Goal: Task Accomplishment & Management: Manage account settings

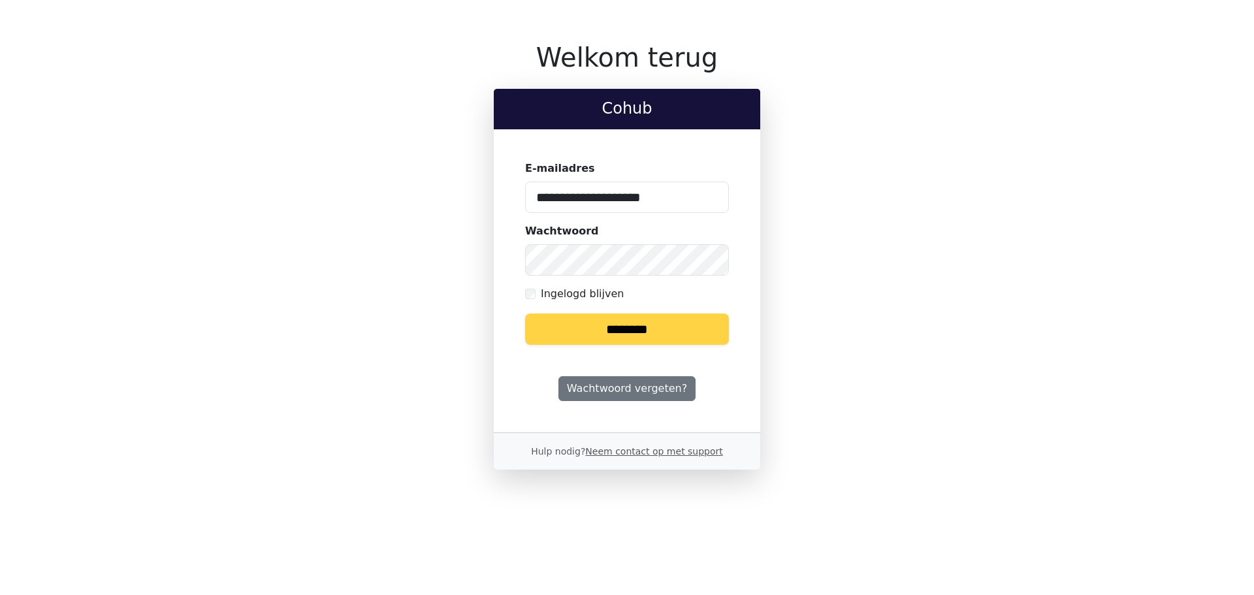
click at [600, 319] on input "********" at bounding box center [627, 329] width 204 height 31
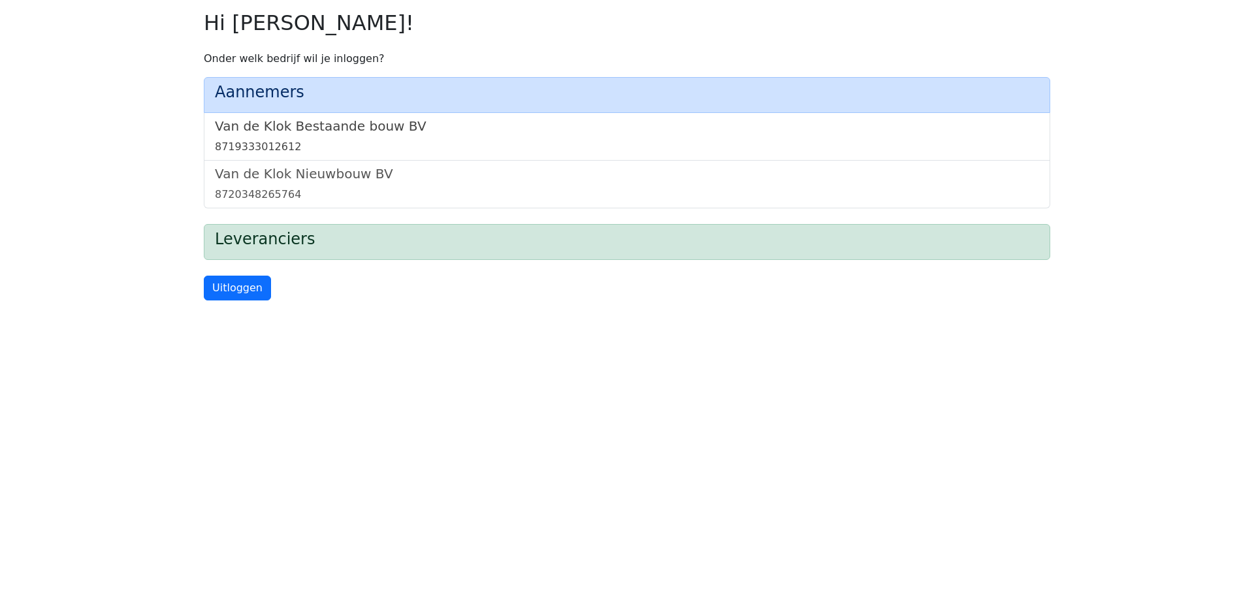
click at [385, 130] on h5 "Van de Klok Bestaande bouw BV" at bounding box center [627, 126] width 824 height 16
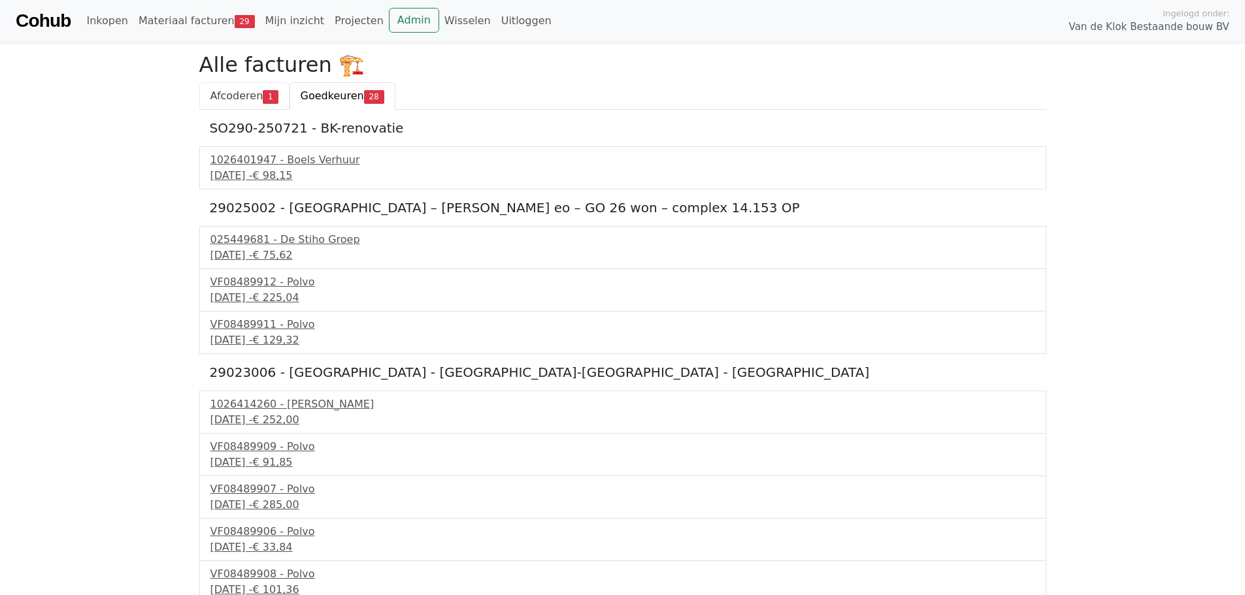
click at [251, 97] on span "Afcoderen" at bounding box center [236, 96] width 53 height 12
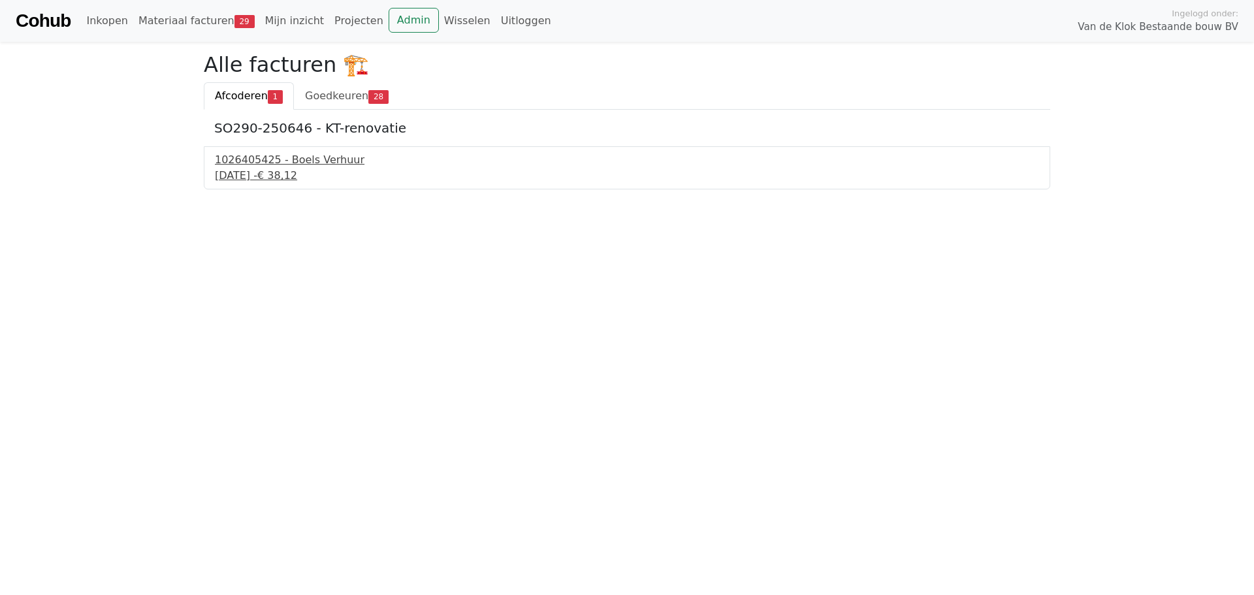
click at [291, 171] on div "10 september 2025 - € 38,12" at bounding box center [627, 176] width 824 height 16
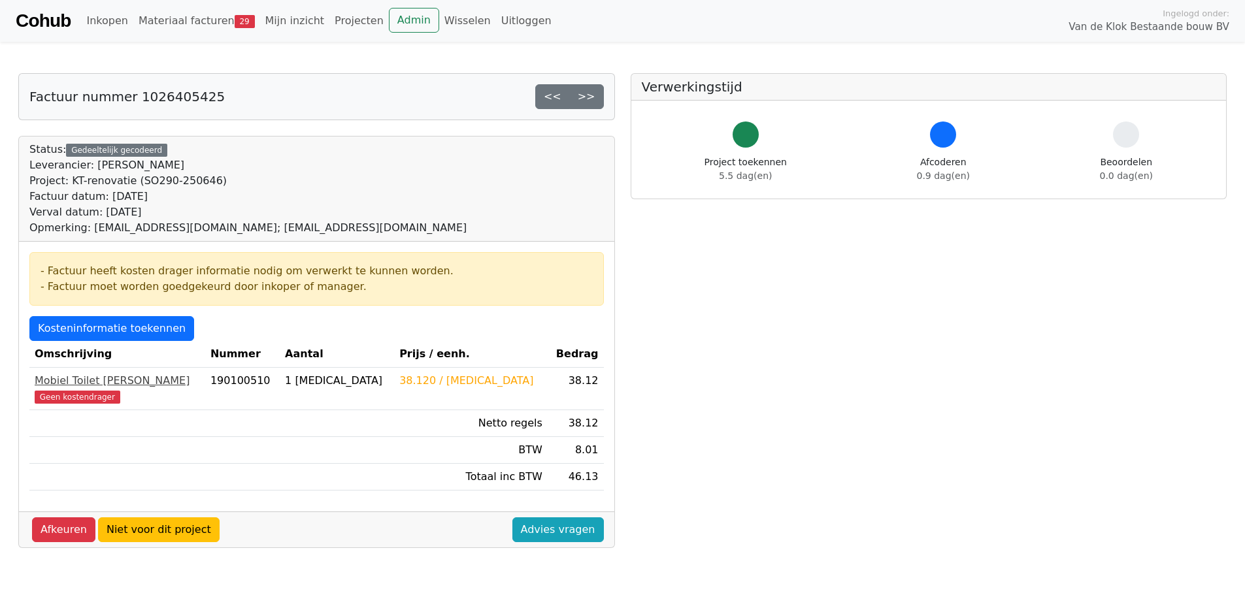
click at [83, 397] on span "Geen kostendrager" at bounding box center [78, 397] width 86 height 13
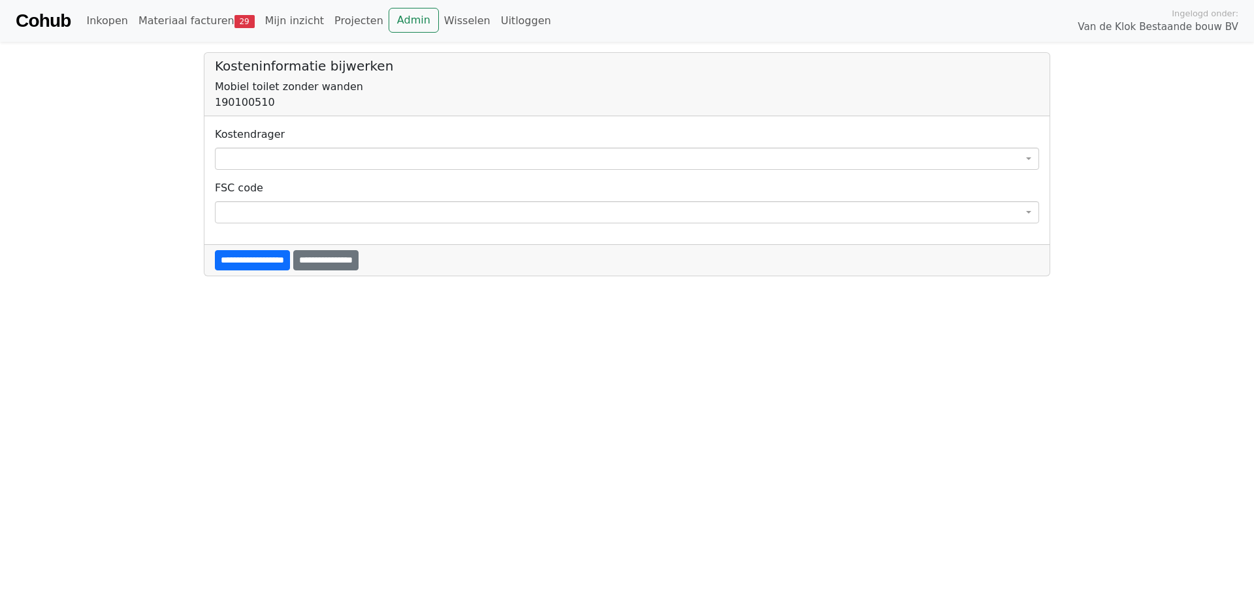
click at [372, 166] on span at bounding box center [627, 159] width 824 height 22
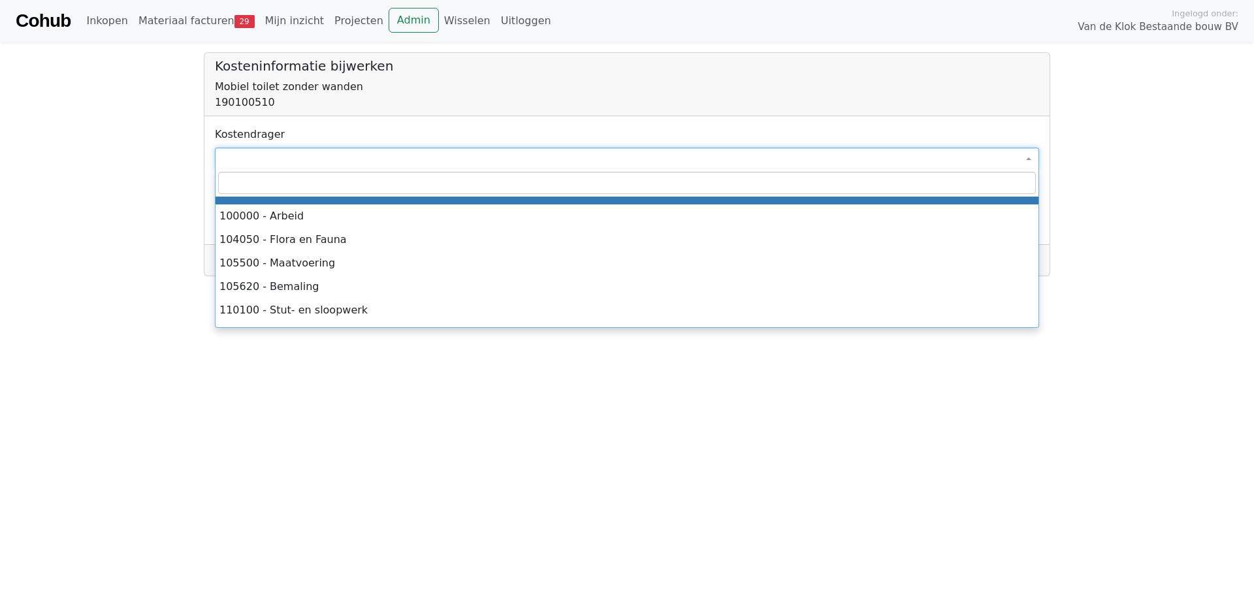
click at [164, 163] on body "**********" at bounding box center [627, 138] width 1254 height 276
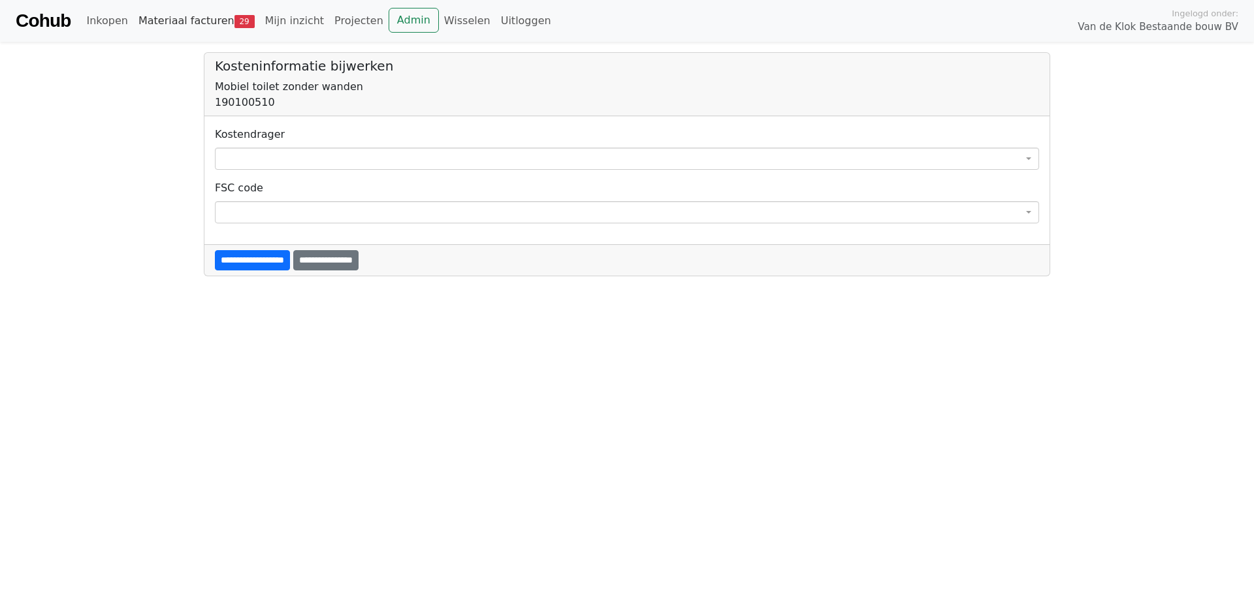
click at [163, 20] on link "Materiaal facturen 29" at bounding box center [196, 21] width 127 height 26
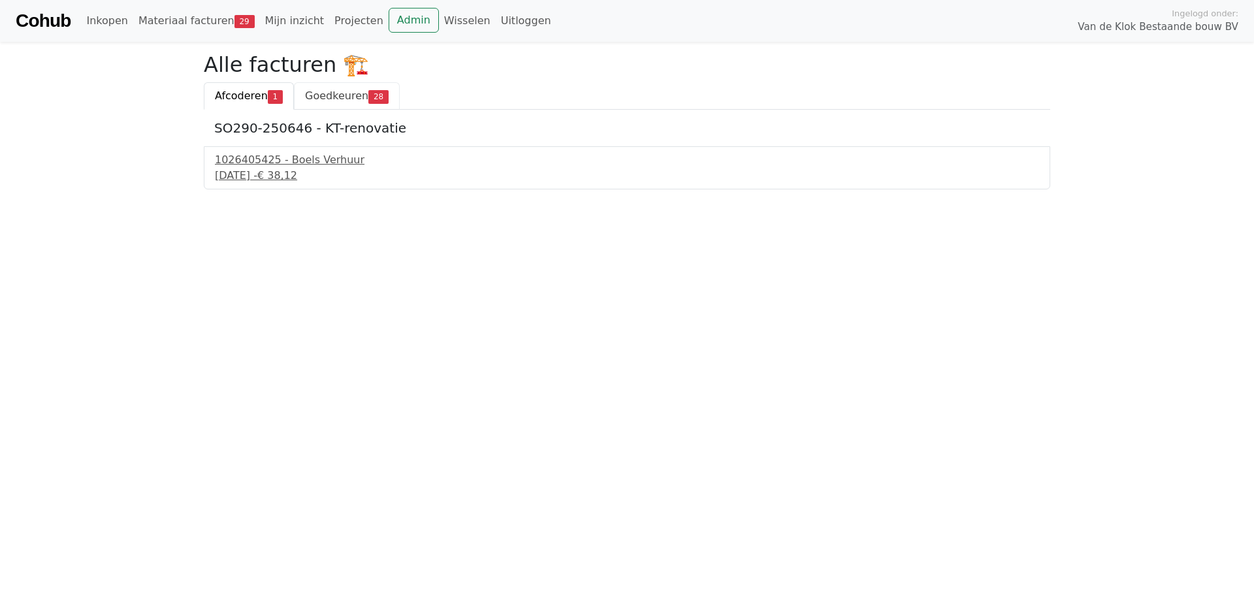
click at [329, 106] on link "Goedkeuren 28" at bounding box center [347, 95] width 106 height 27
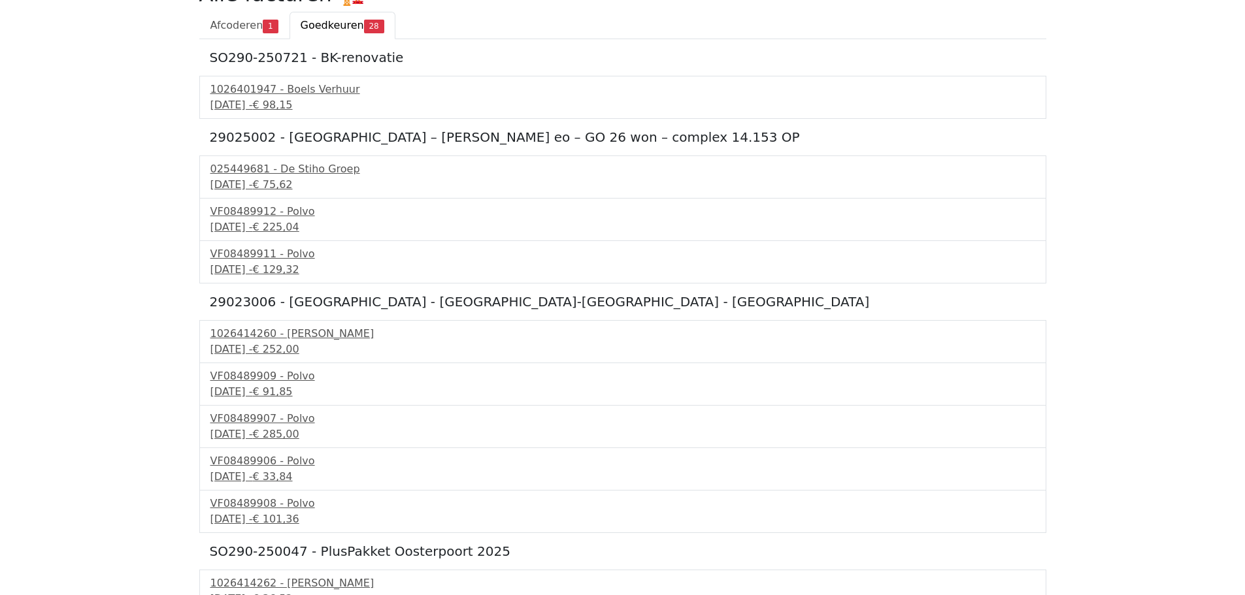
scroll to position [84, 0]
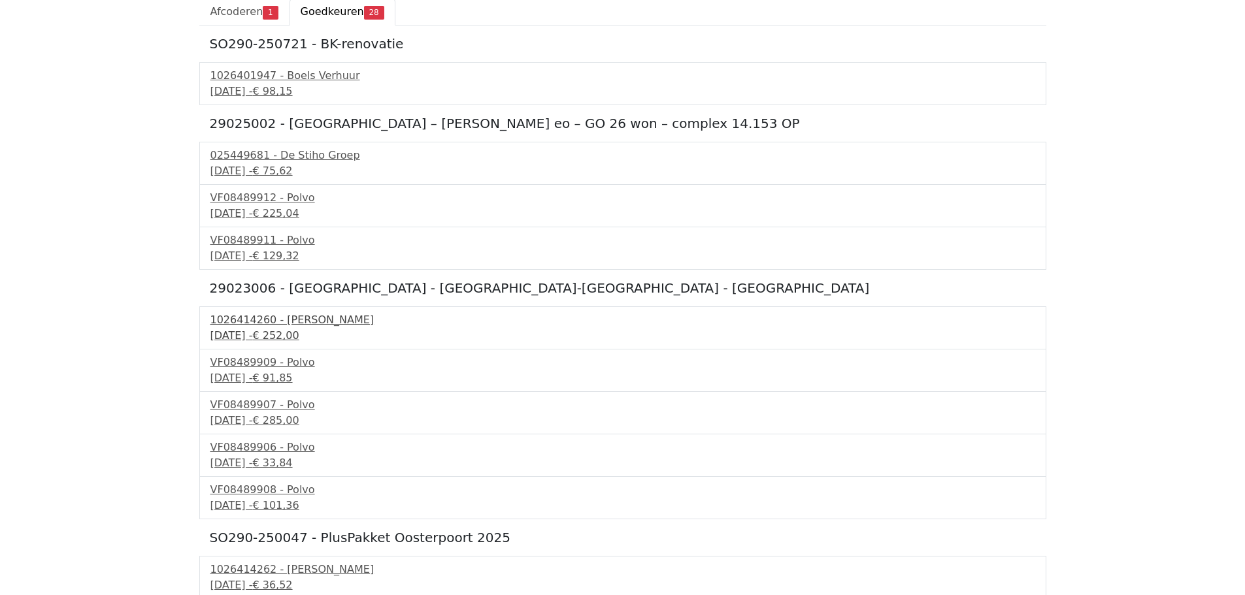
click at [285, 327] on div "1026414260 - Boels Verhuur" at bounding box center [622, 320] width 824 height 16
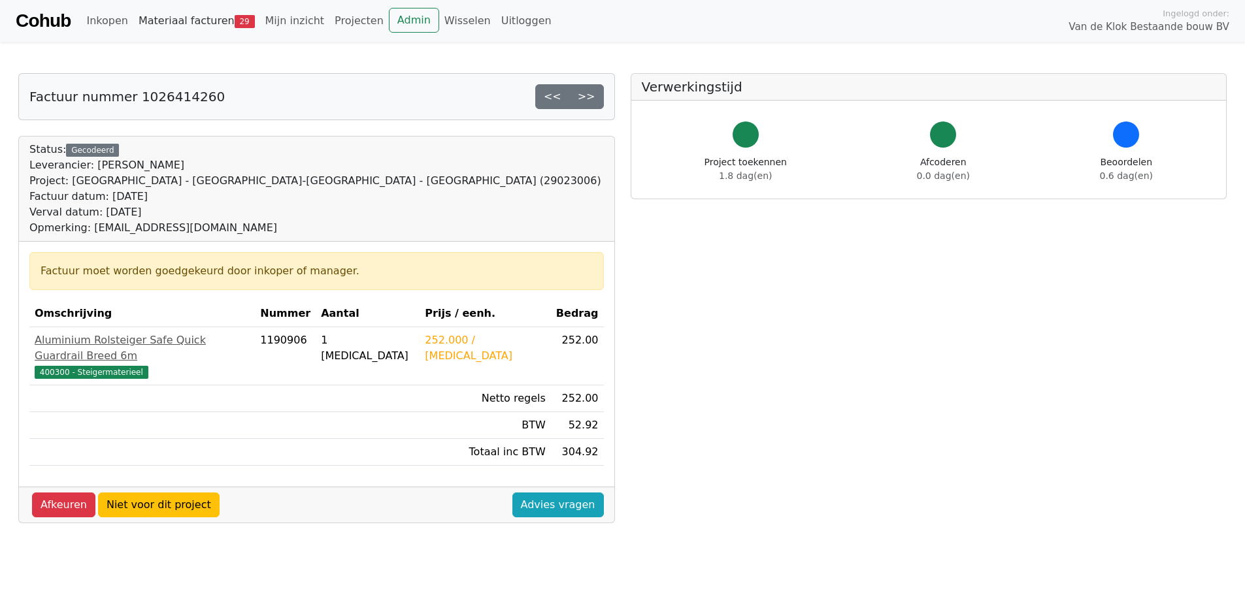
click at [199, 10] on link "Materiaal facturen 29" at bounding box center [196, 21] width 127 height 26
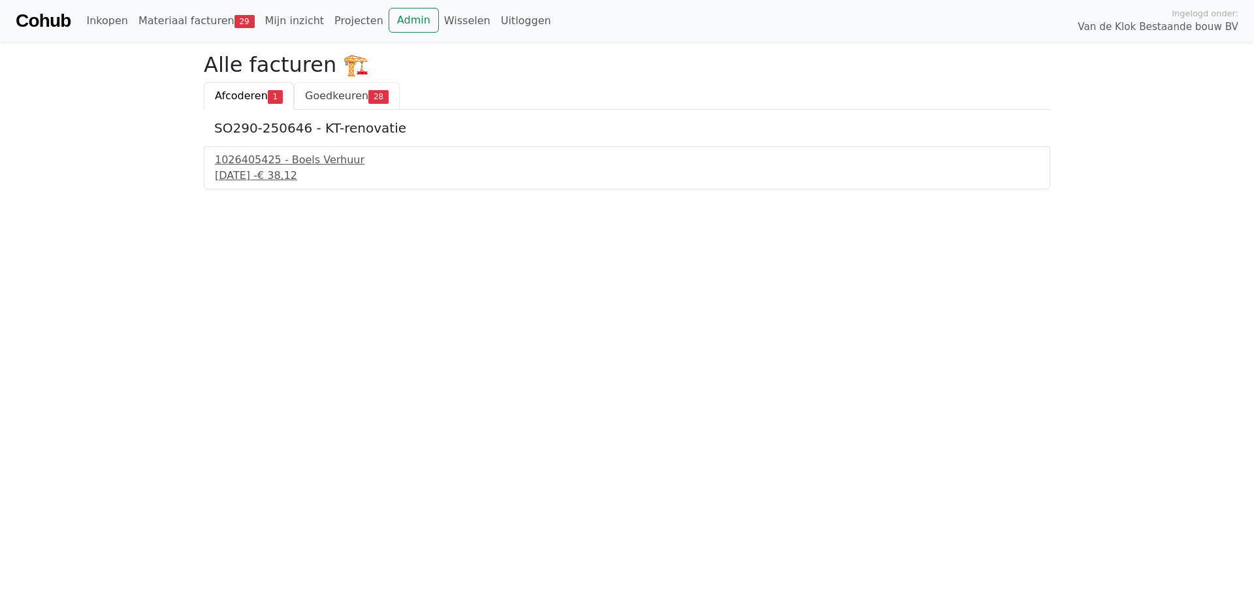
click at [318, 106] on link "Goedkeuren 28" at bounding box center [347, 95] width 106 height 27
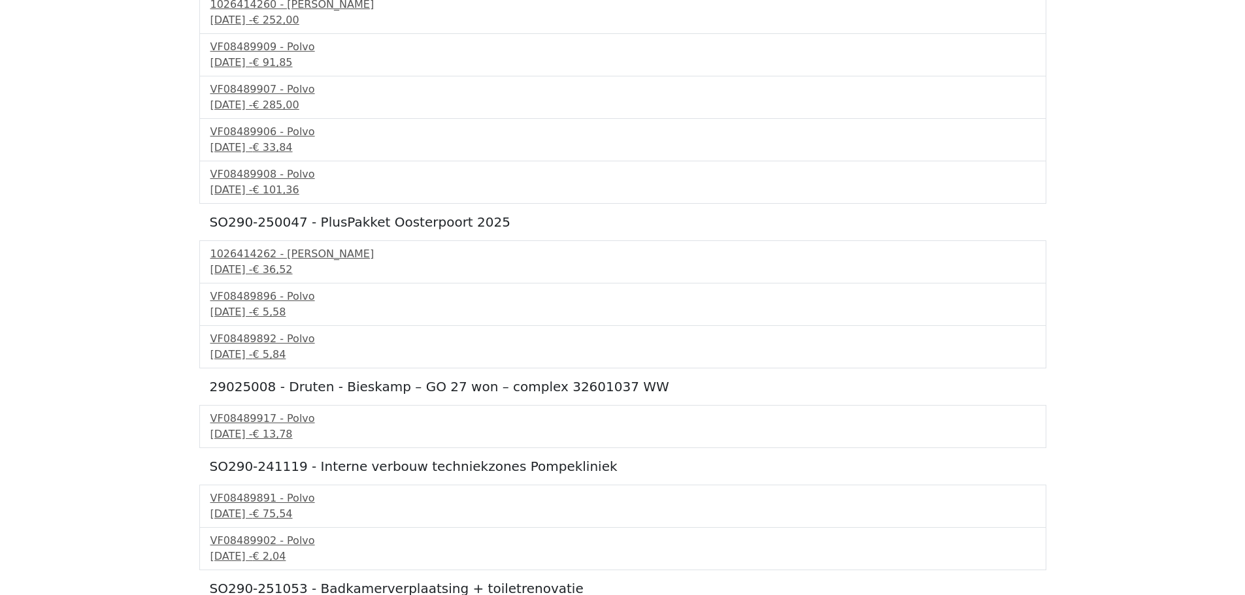
scroll to position [395, 0]
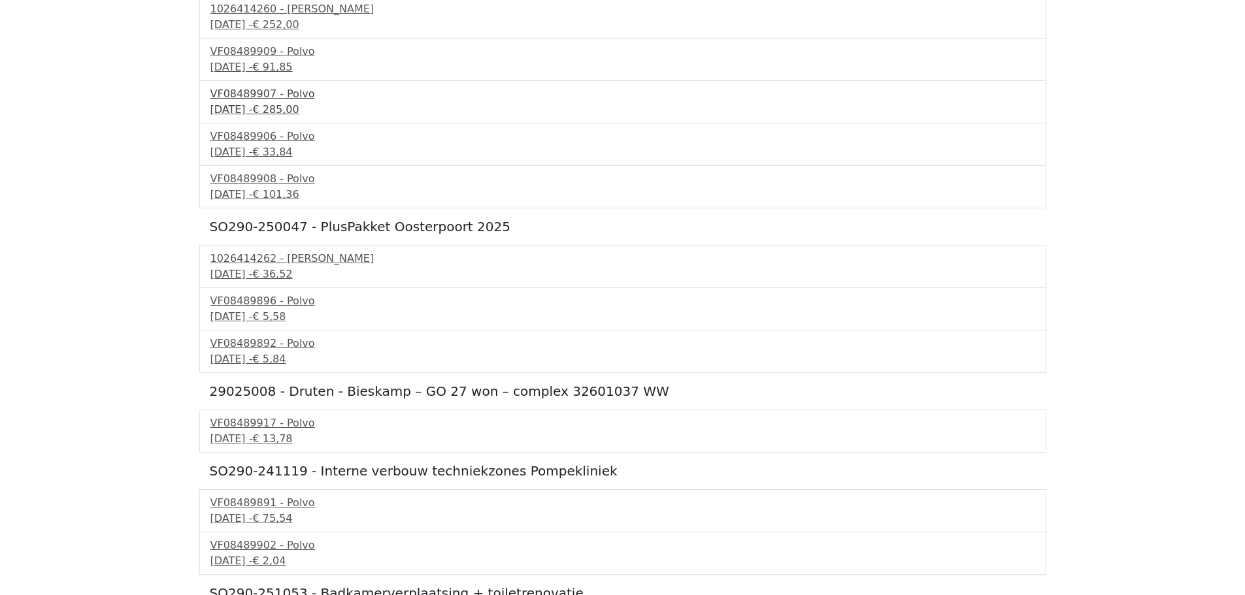
click at [278, 97] on div "VF08489907 - Polvo" at bounding box center [622, 94] width 824 height 16
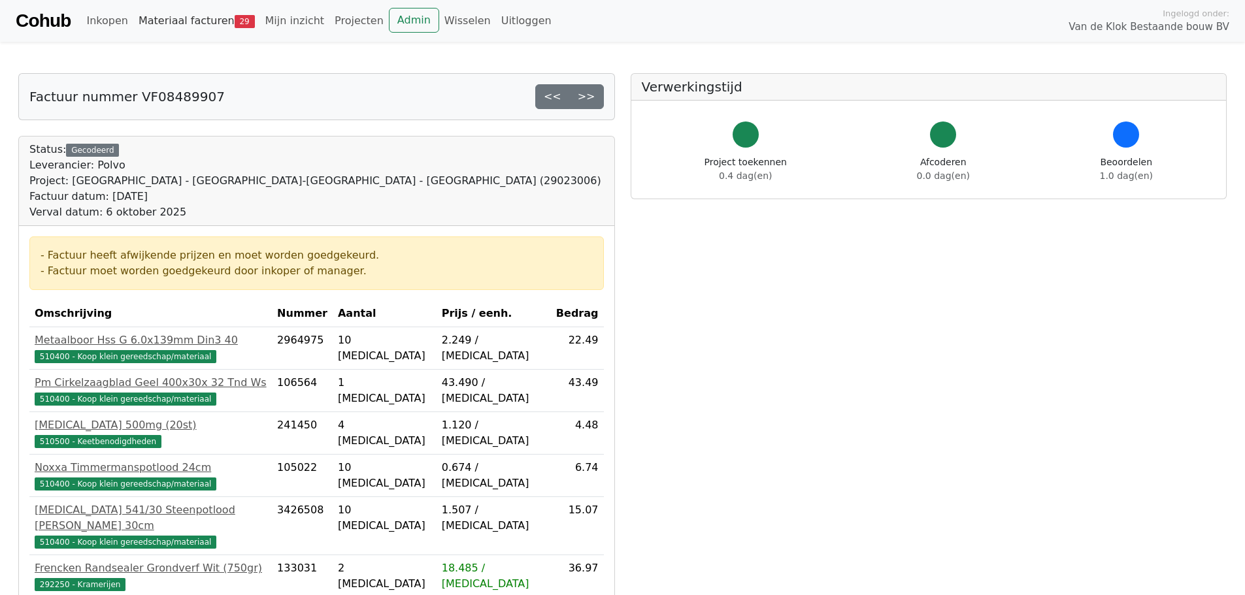
click at [208, 31] on link "Materiaal facturen 29" at bounding box center [196, 21] width 127 height 26
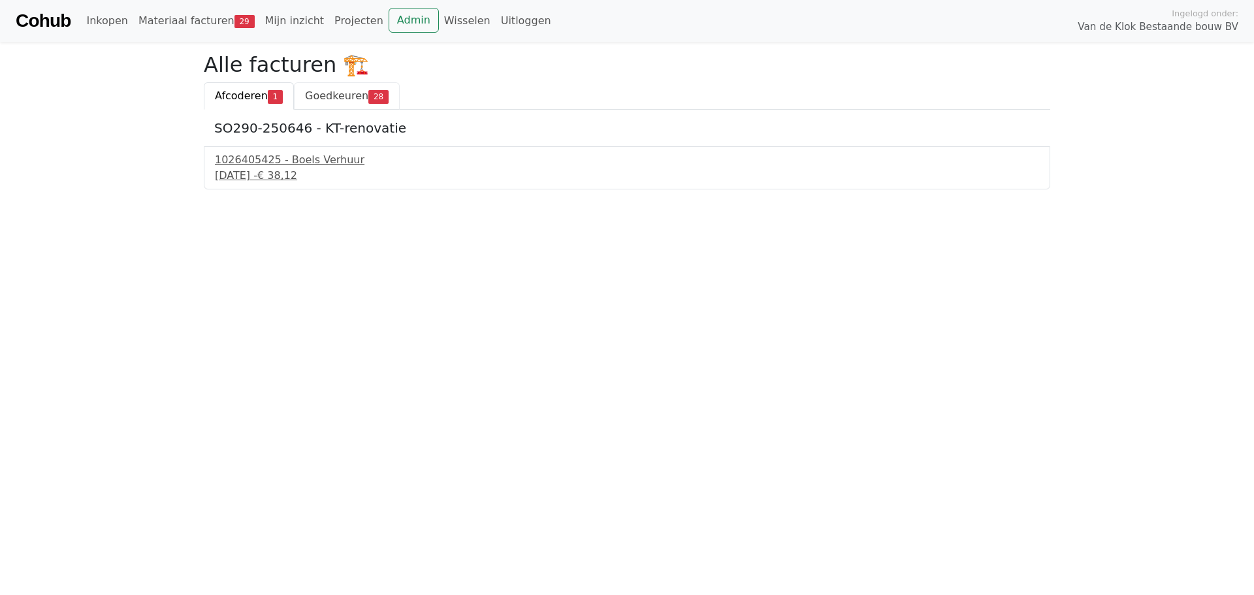
click at [350, 106] on link "Goedkeuren 28" at bounding box center [347, 95] width 106 height 27
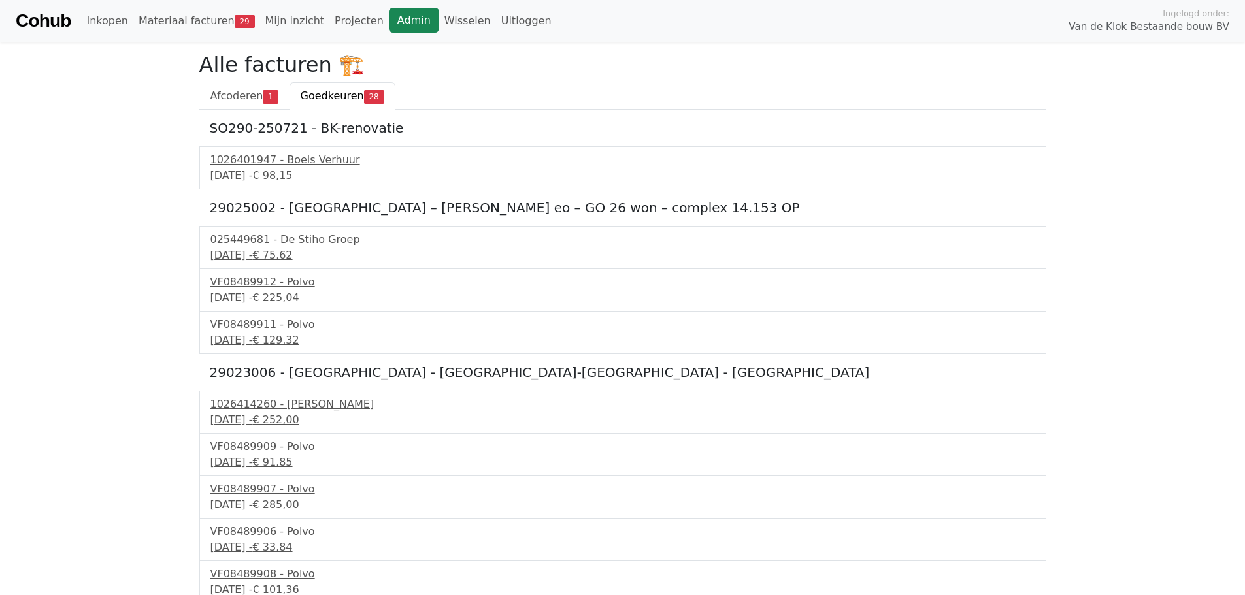
click at [389, 20] on link "Admin" at bounding box center [414, 20] width 50 height 25
